Goal: Information Seeking & Learning: Learn about a topic

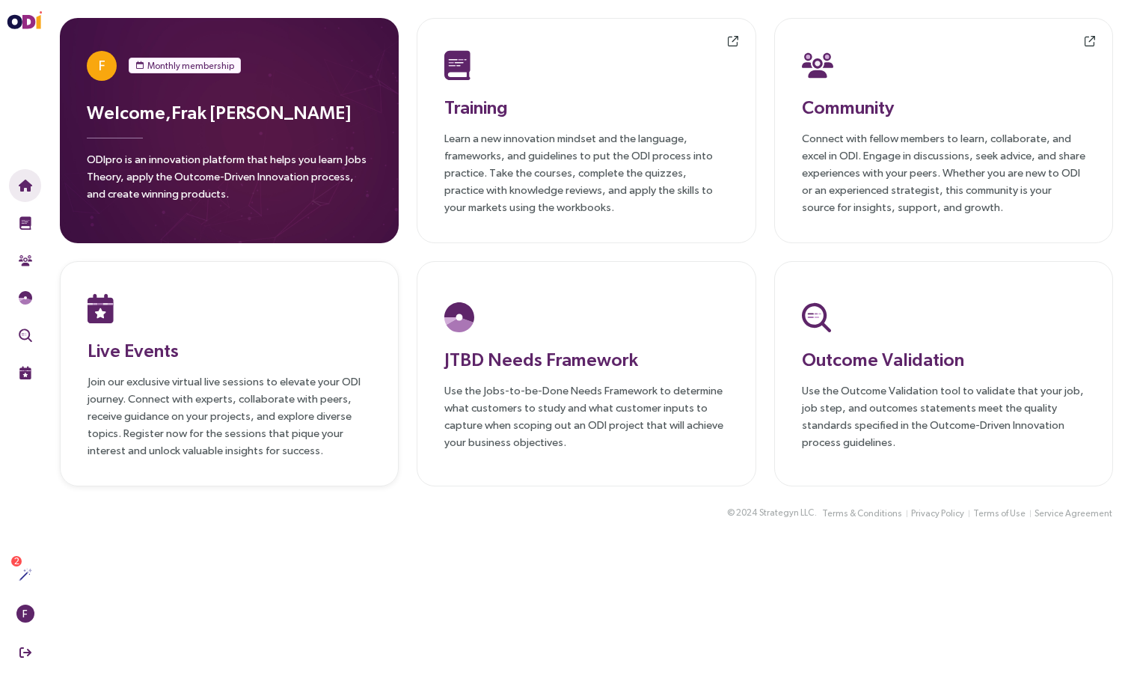
click at [41, 590] on div "Let's get started! Check off each item as you complete it to track your progres…" at bounding box center [41, 590] width 0 height 0
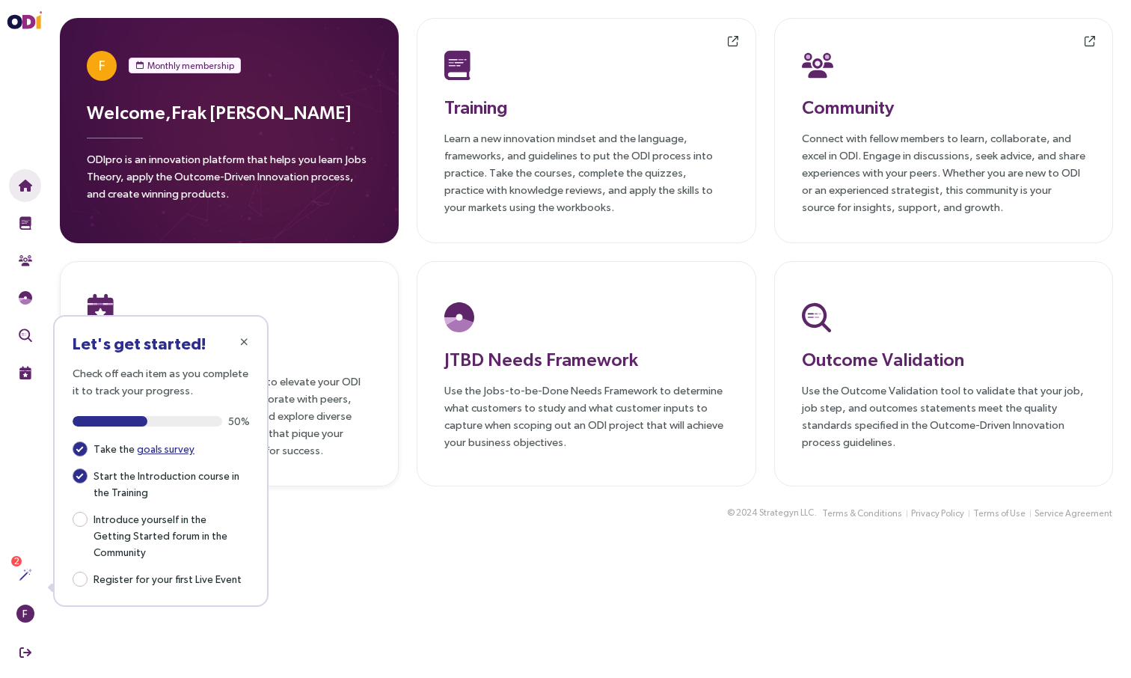
click at [330, 321] on div at bounding box center [230, 308] width 284 height 39
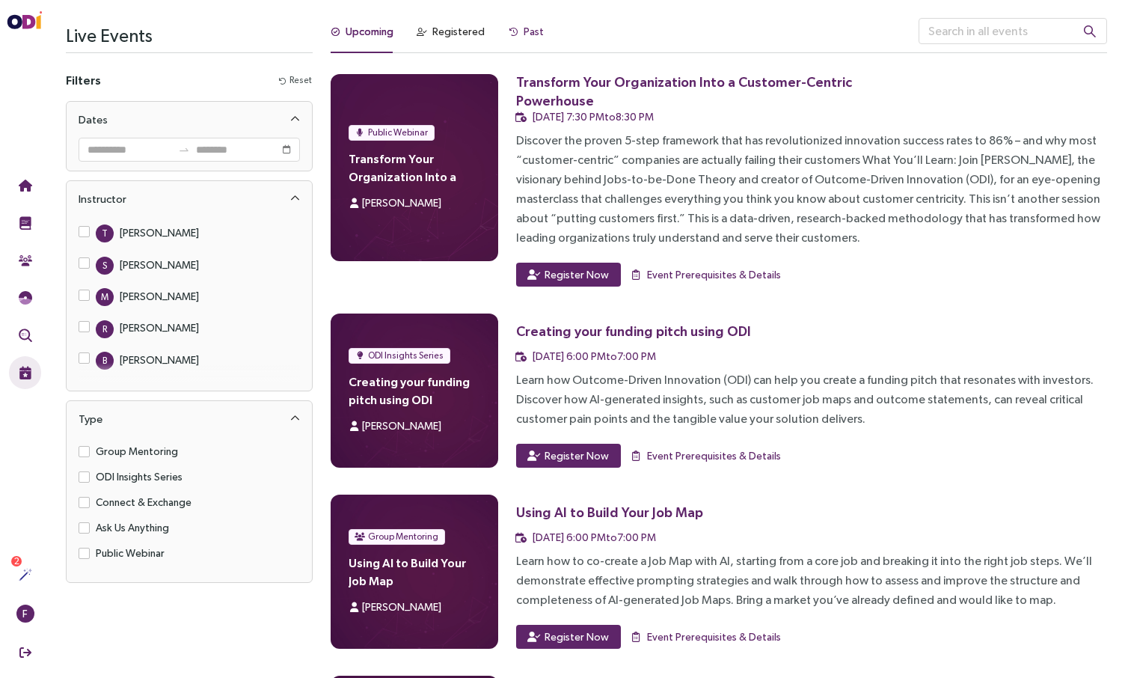
click at [524, 31] on div "Past" at bounding box center [534, 31] width 20 height 16
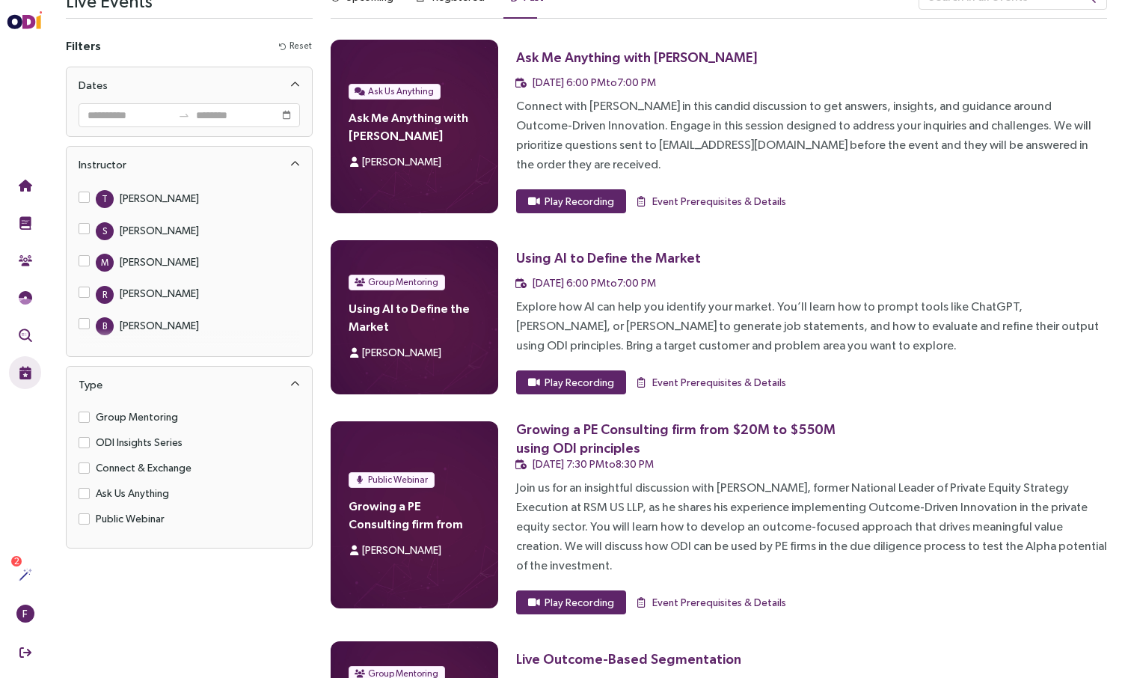
scroll to position [62, 0]
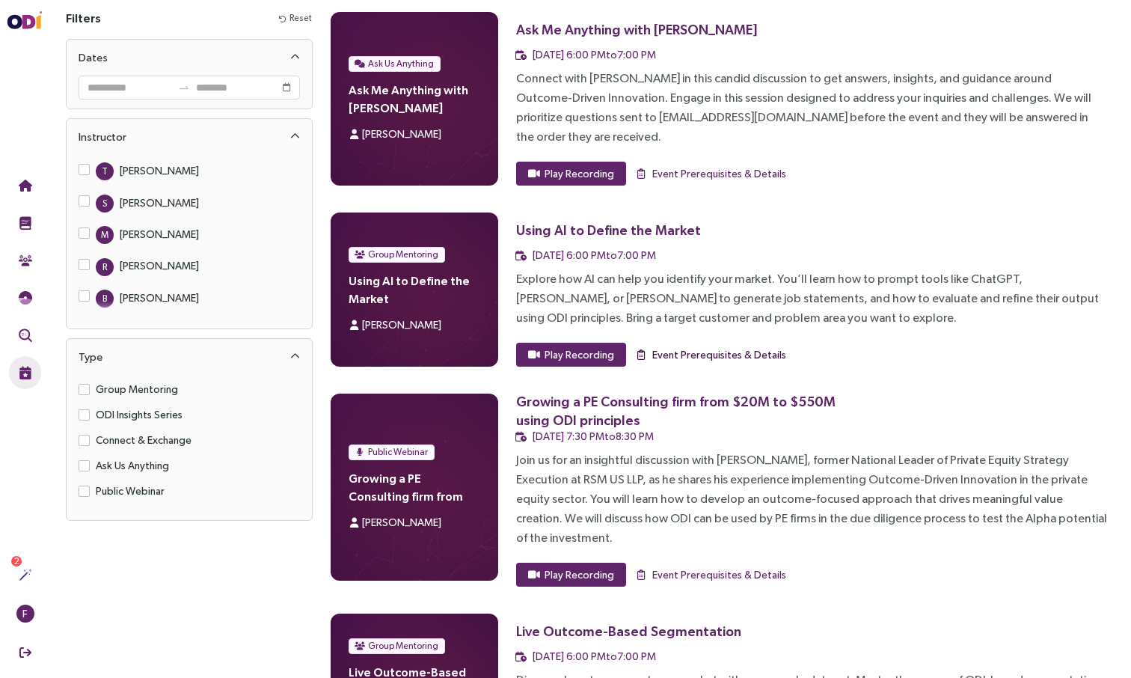
click at [682, 346] on span "Event Prerequisites & Details" at bounding box center [719, 354] width 134 height 16
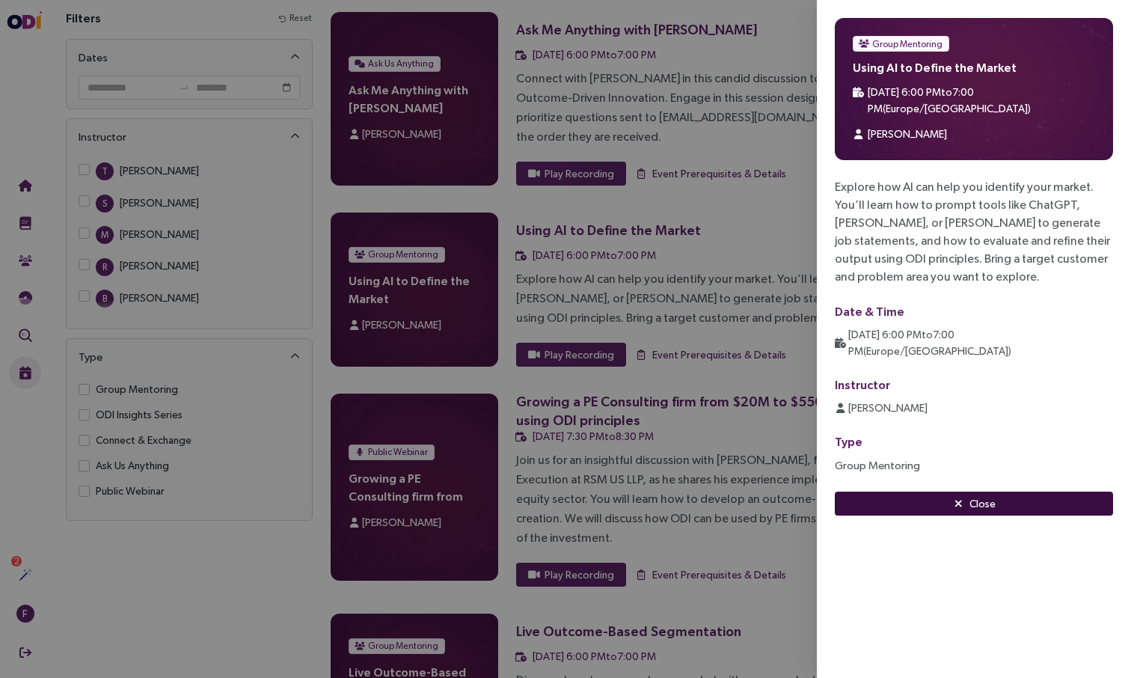
click at [889, 492] on button "Close" at bounding box center [974, 504] width 278 height 24
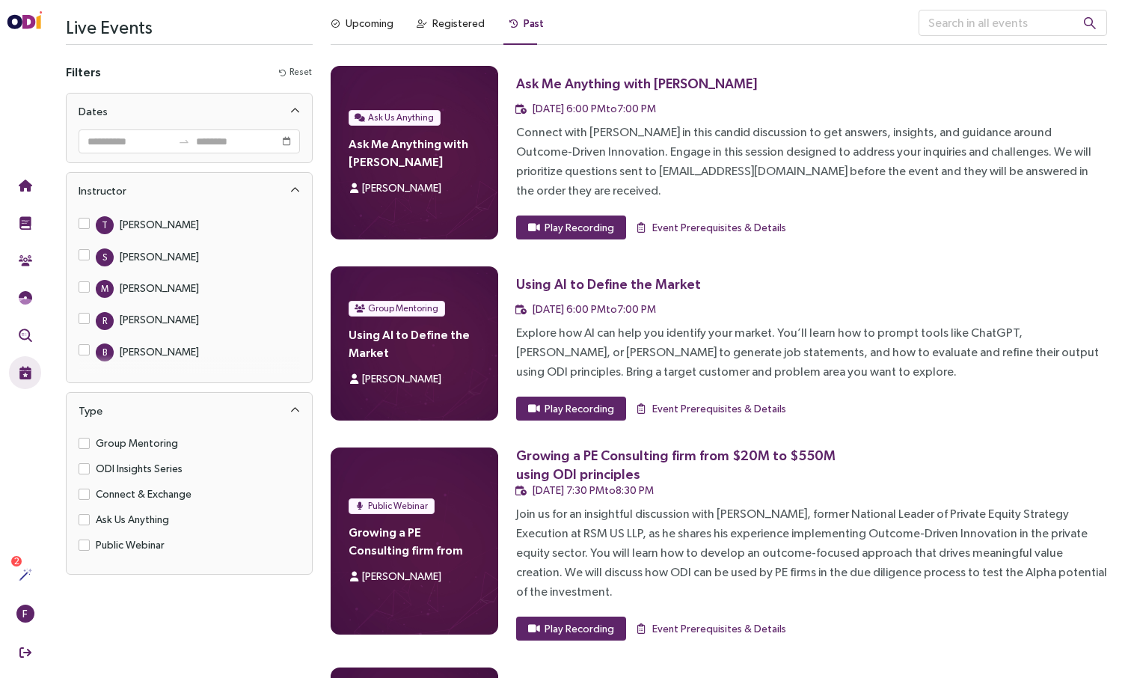
scroll to position [17, 0]
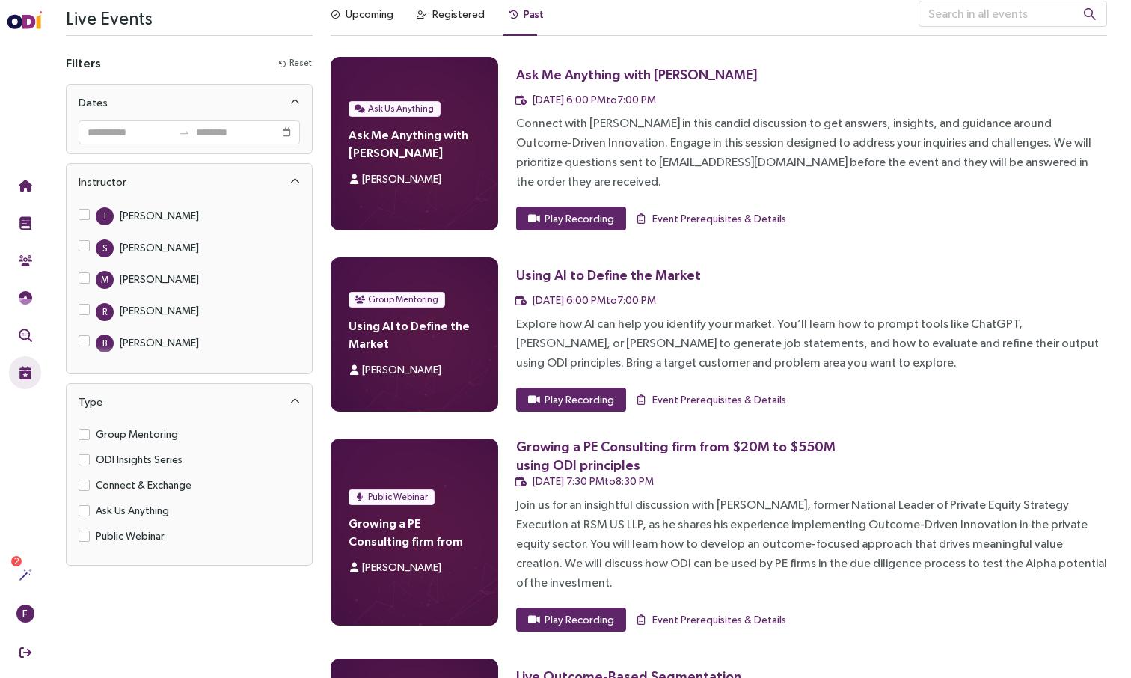
click at [449, 316] on h4 "Using AI to Define the Market" at bounding box center [415, 334] width 132 height 36
click at [597, 334] on div "Explore how AI can help you identify your market. You’ll learn how to prompt to…" at bounding box center [811, 343] width 591 height 58
